Goal: Information Seeking & Learning: Learn about a topic

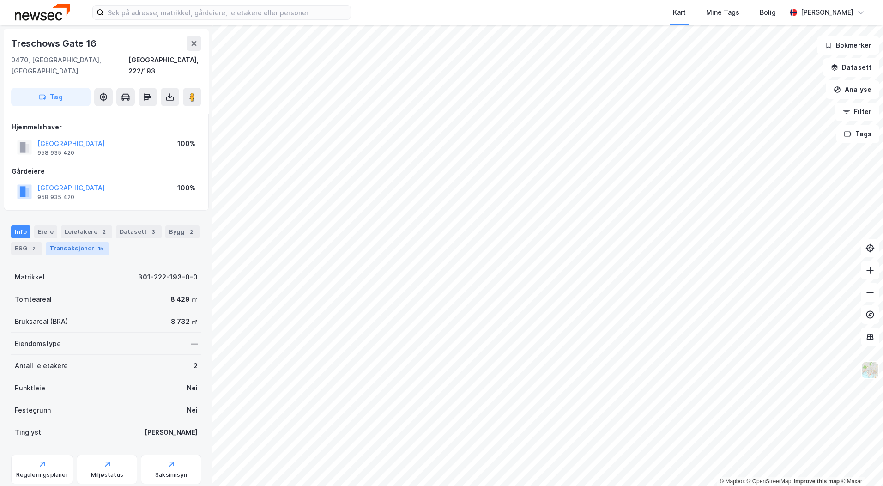
click at [85, 242] on div "Transaksjoner 15" at bounding box center [77, 248] width 63 height 13
